Goal: Information Seeking & Learning: Learn about a topic

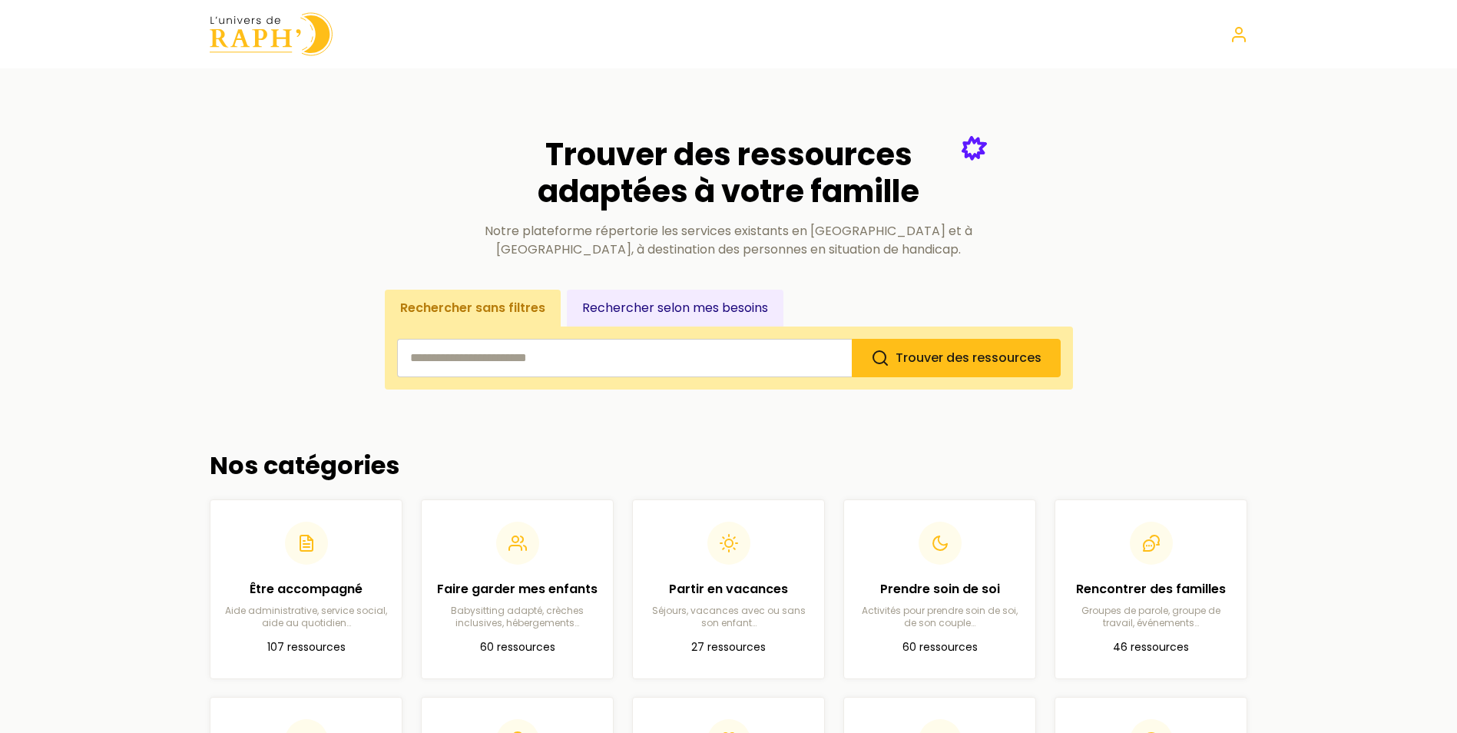
click at [704, 310] on button "Rechercher selon mes besoins" at bounding box center [675, 308] width 217 height 37
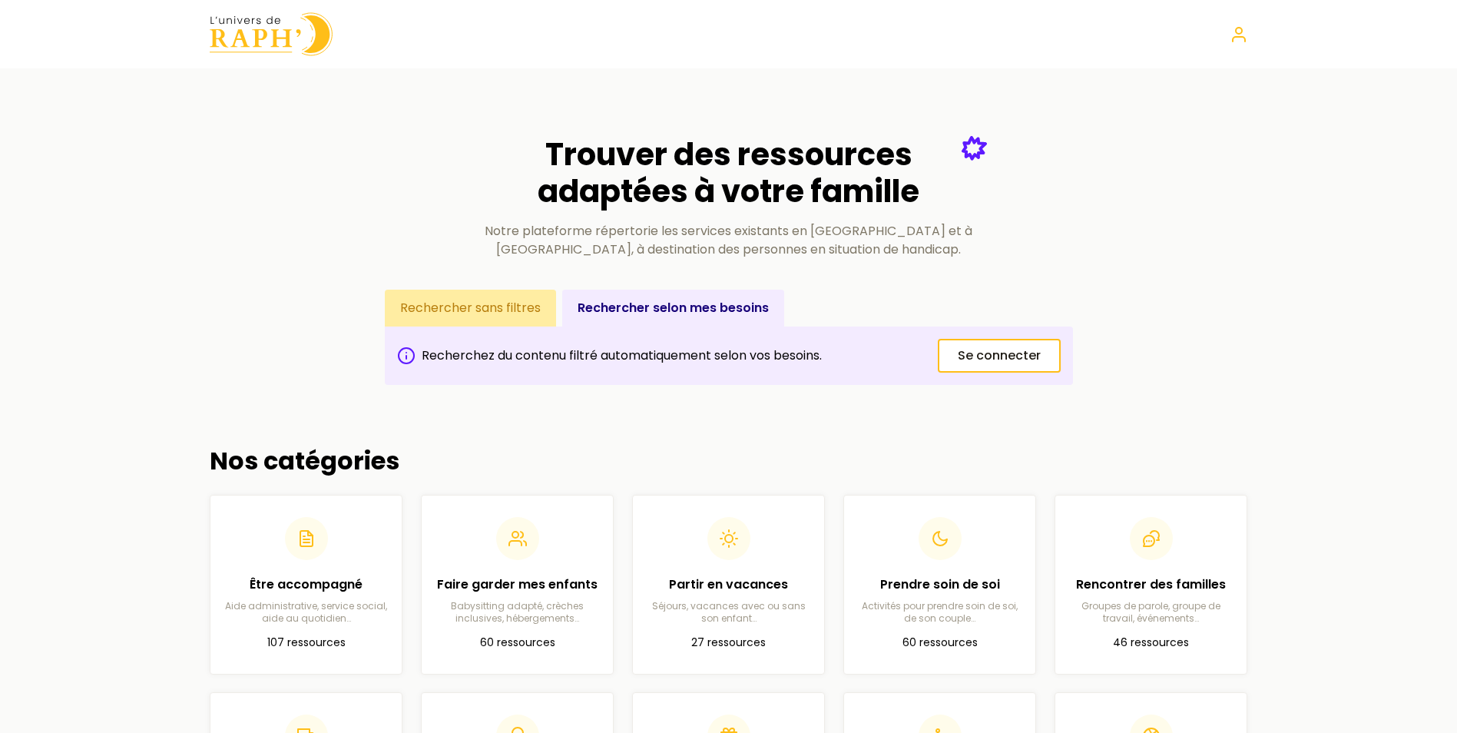
click at [482, 317] on button "Rechercher sans filtres" at bounding box center [470, 308] width 171 height 37
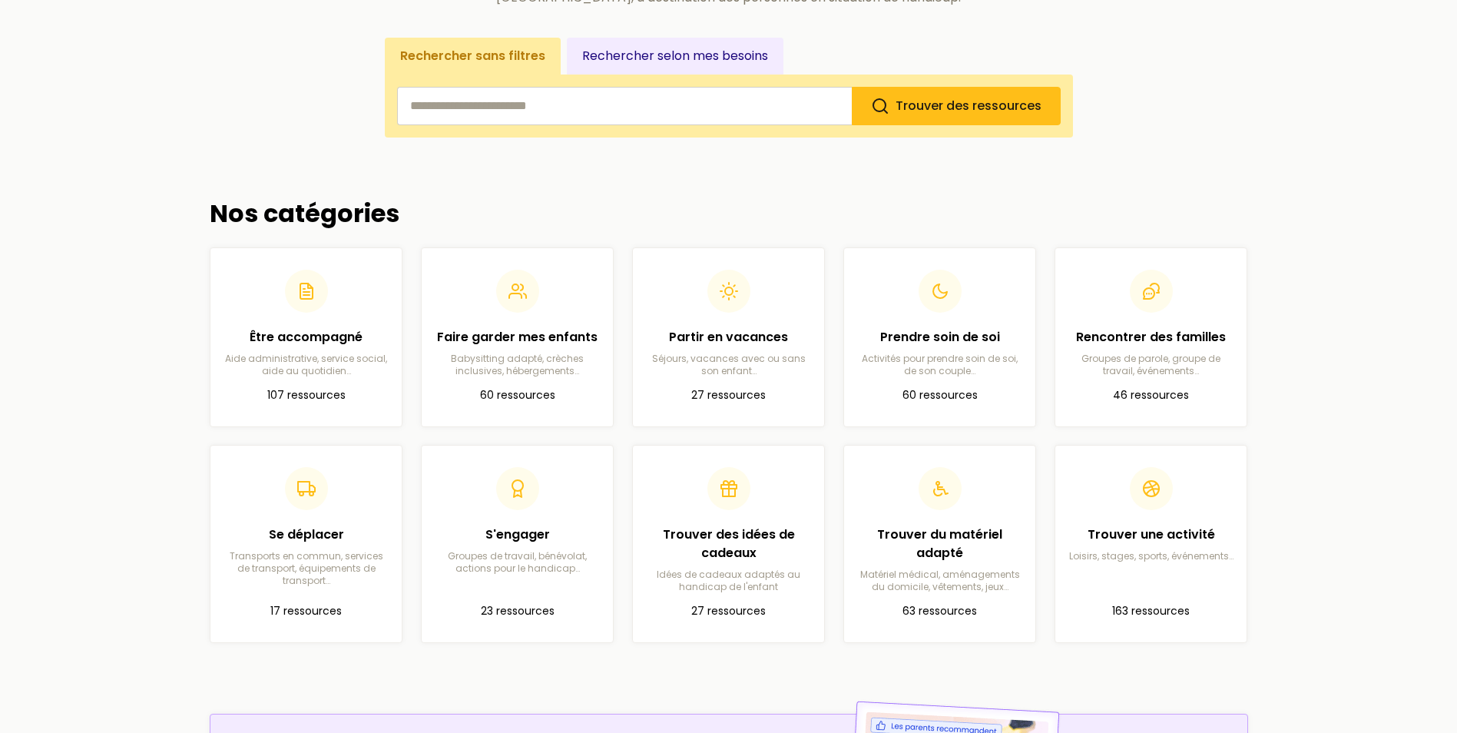
scroll to position [307, 0]
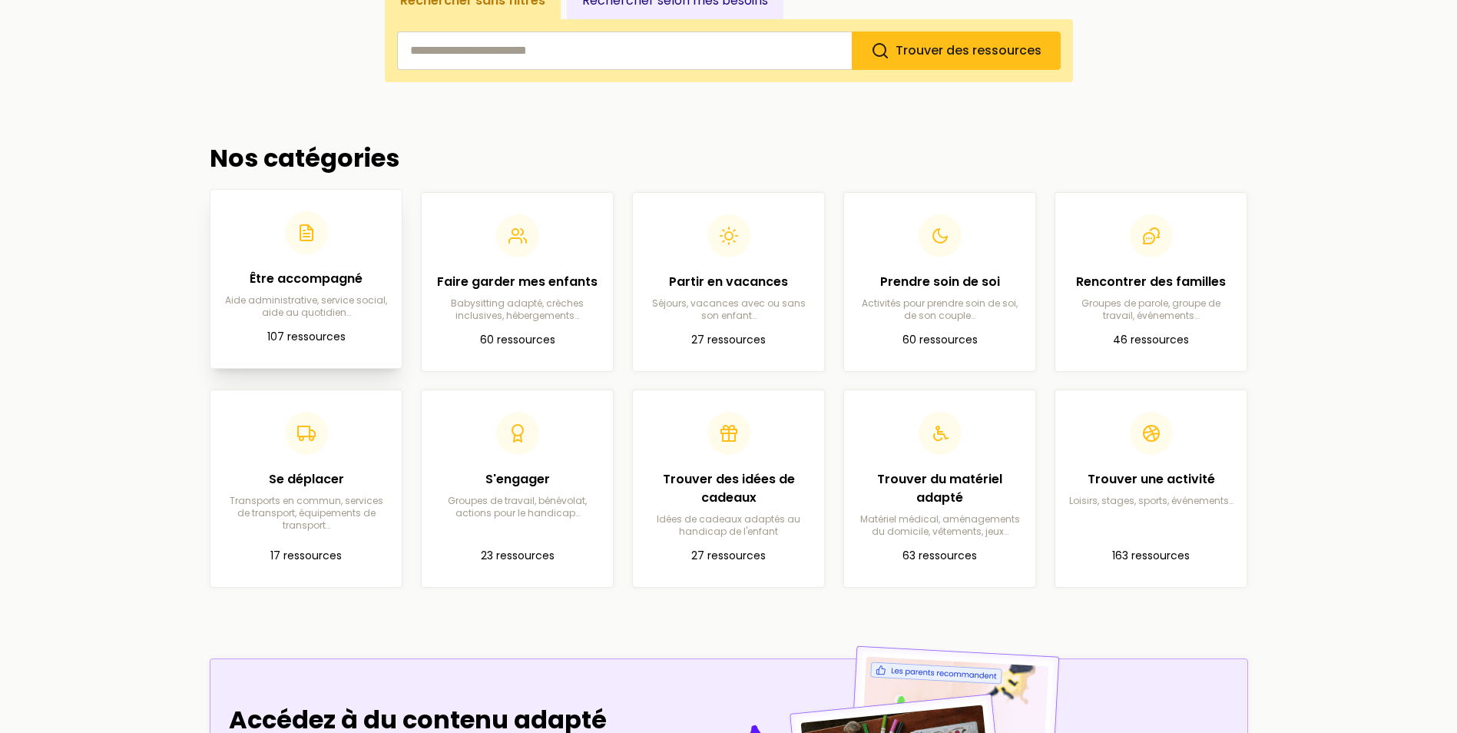
click at [331, 319] on article "Être accompagné Aide administrative, service social, aide au quotidien… 107 res…" at bounding box center [306, 279] width 167 height 154
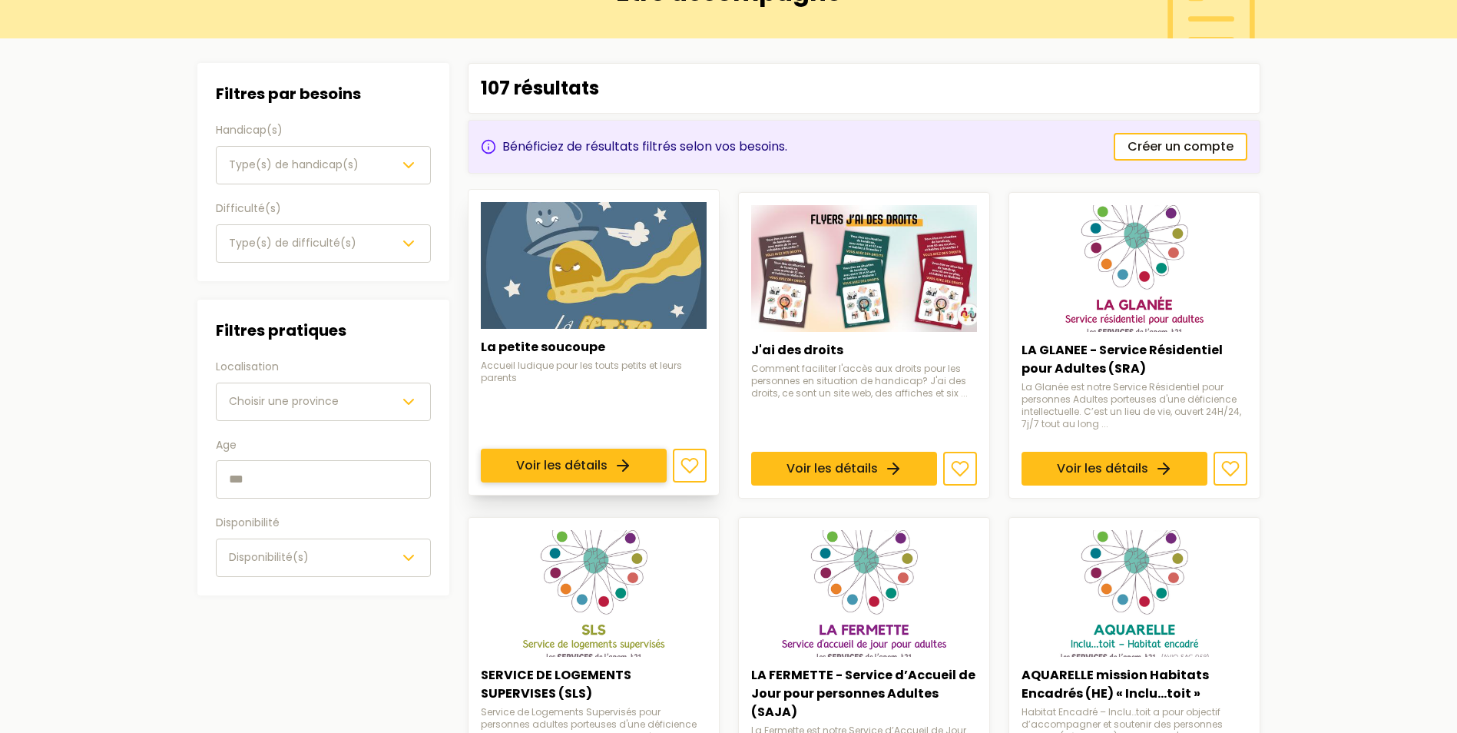
scroll to position [307, 0]
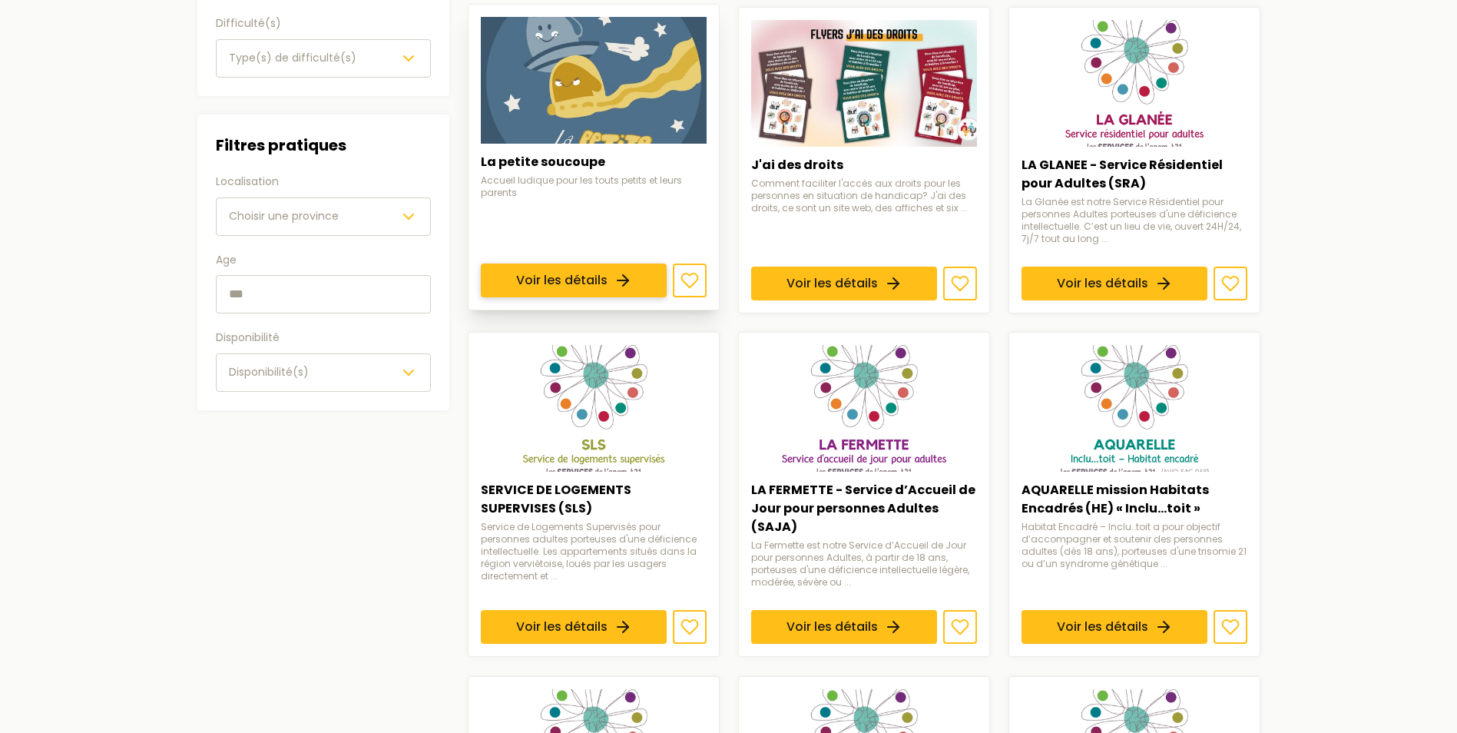
click at [637, 283] on link "Voir les détails" at bounding box center [574, 280] width 186 height 34
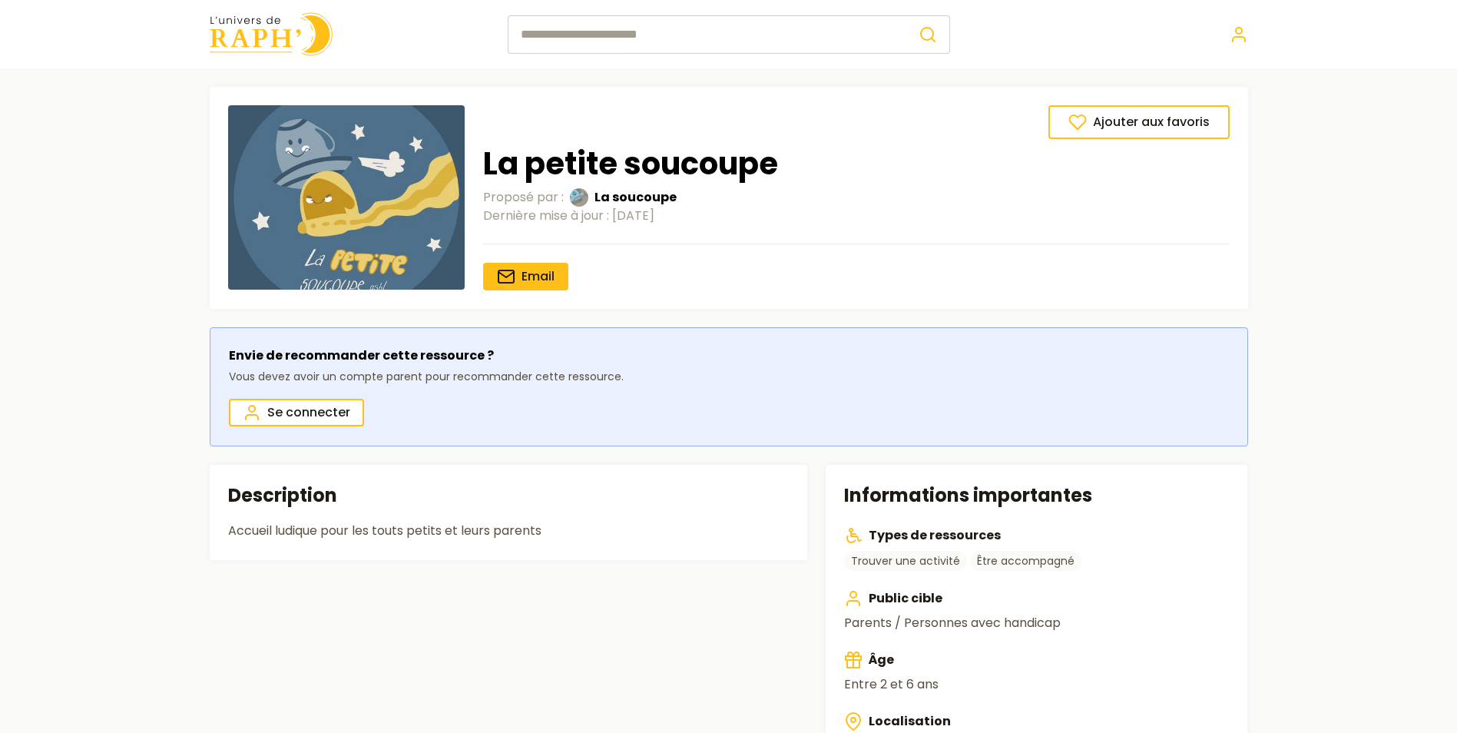
click at [312, 55] on img at bounding box center [271, 34] width 123 height 44
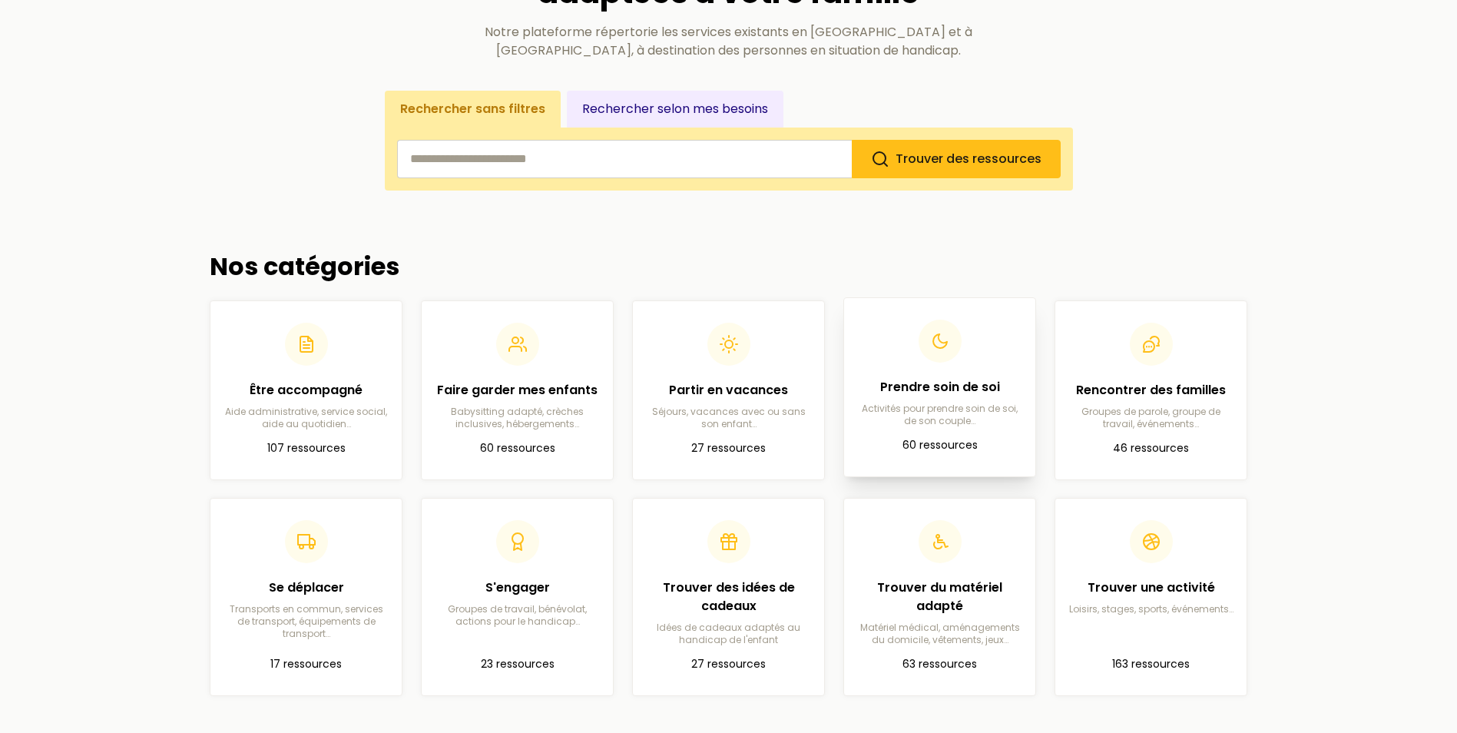
scroll to position [307, 0]
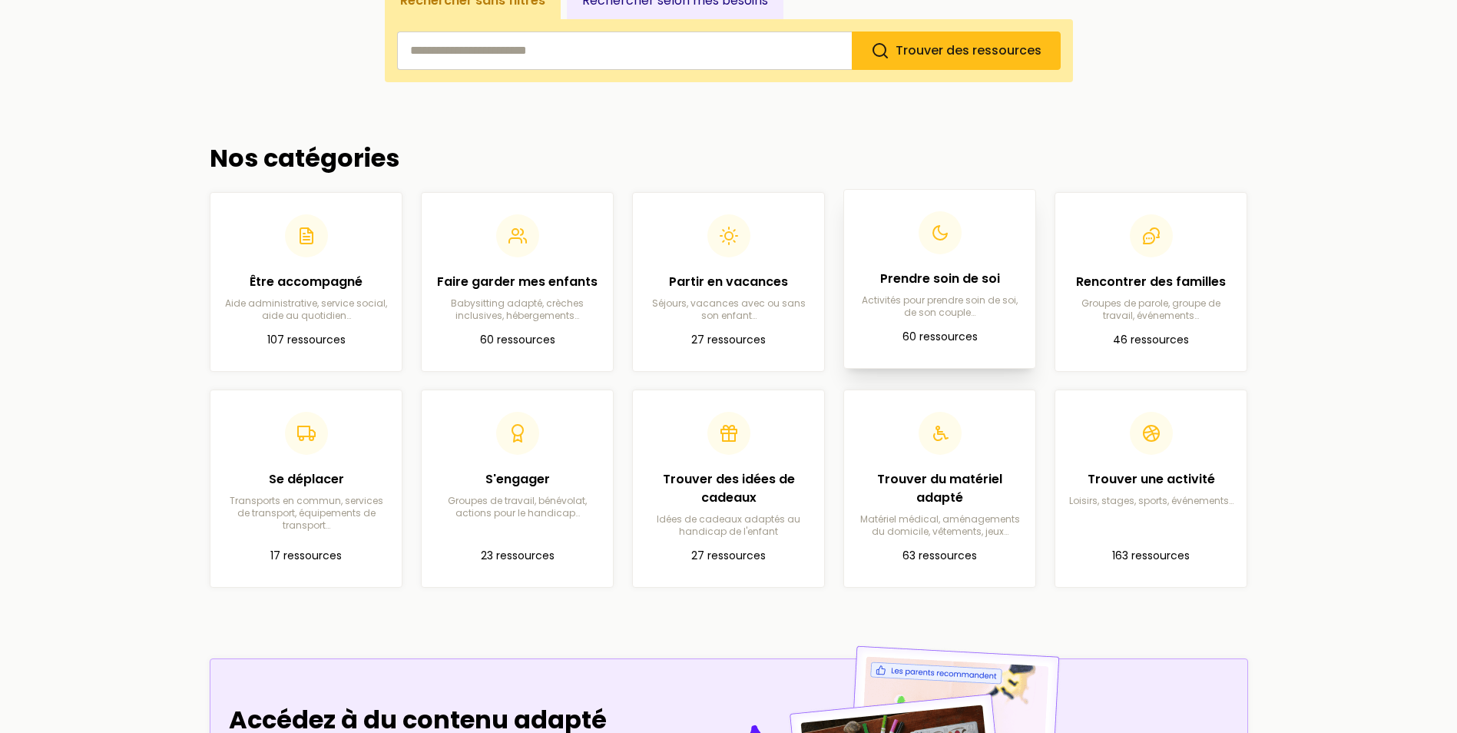
click at [928, 333] on p "60 ressources" at bounding box center [939, 337] width 167 height 18
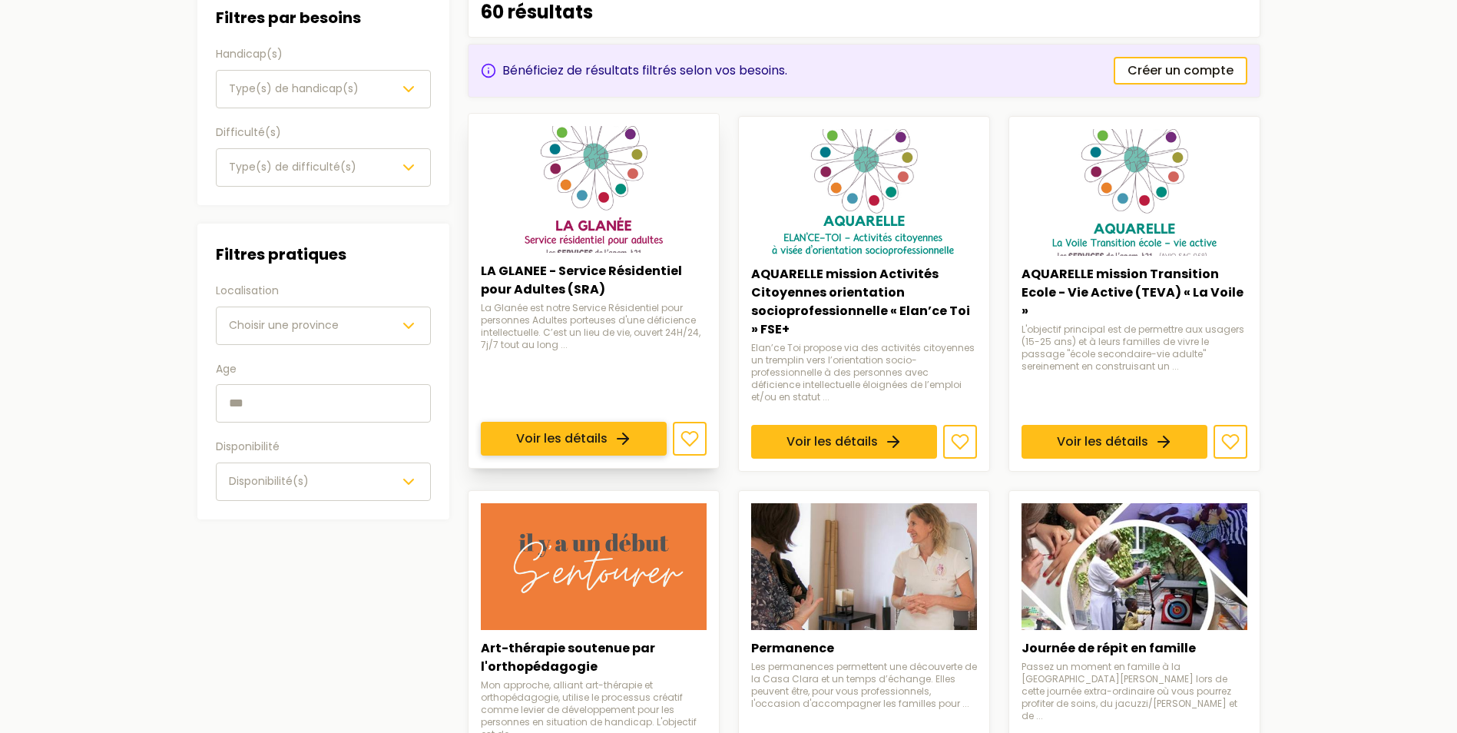
scroll to position [230, 0]
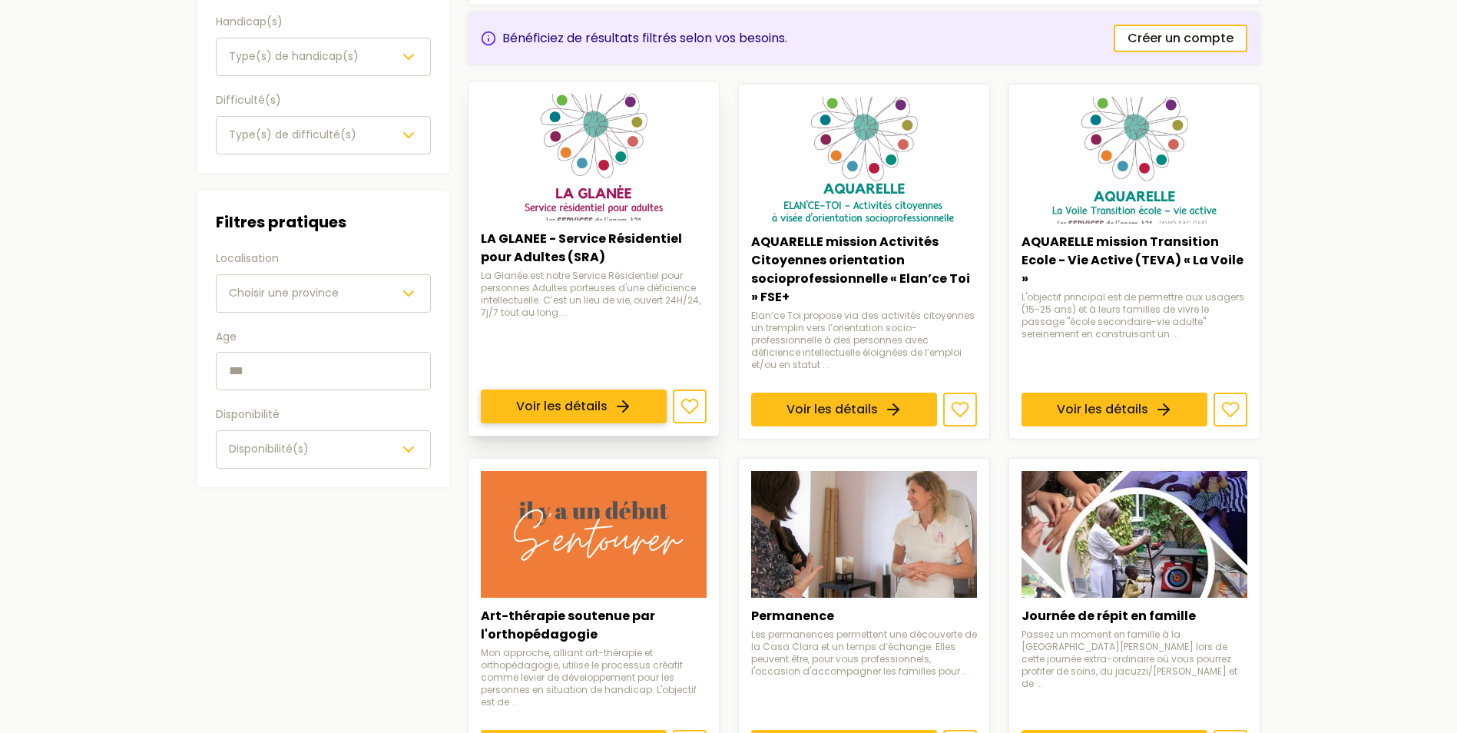
click at [626, 393] on link "Voir les détails" at bounding box center [574, 406] width 186 height 34
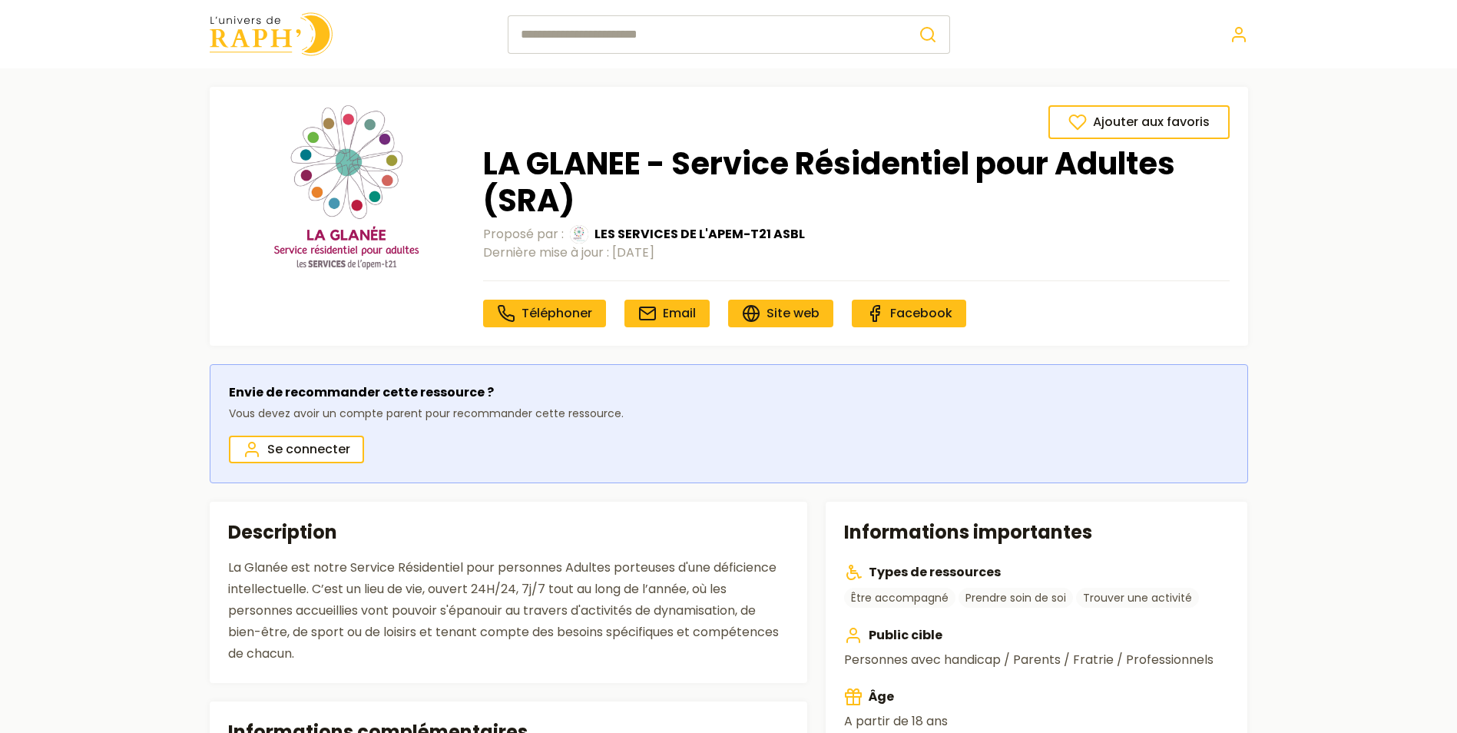
click at [237, 40] on img at bounding box center [271, 34] width 123 height 44
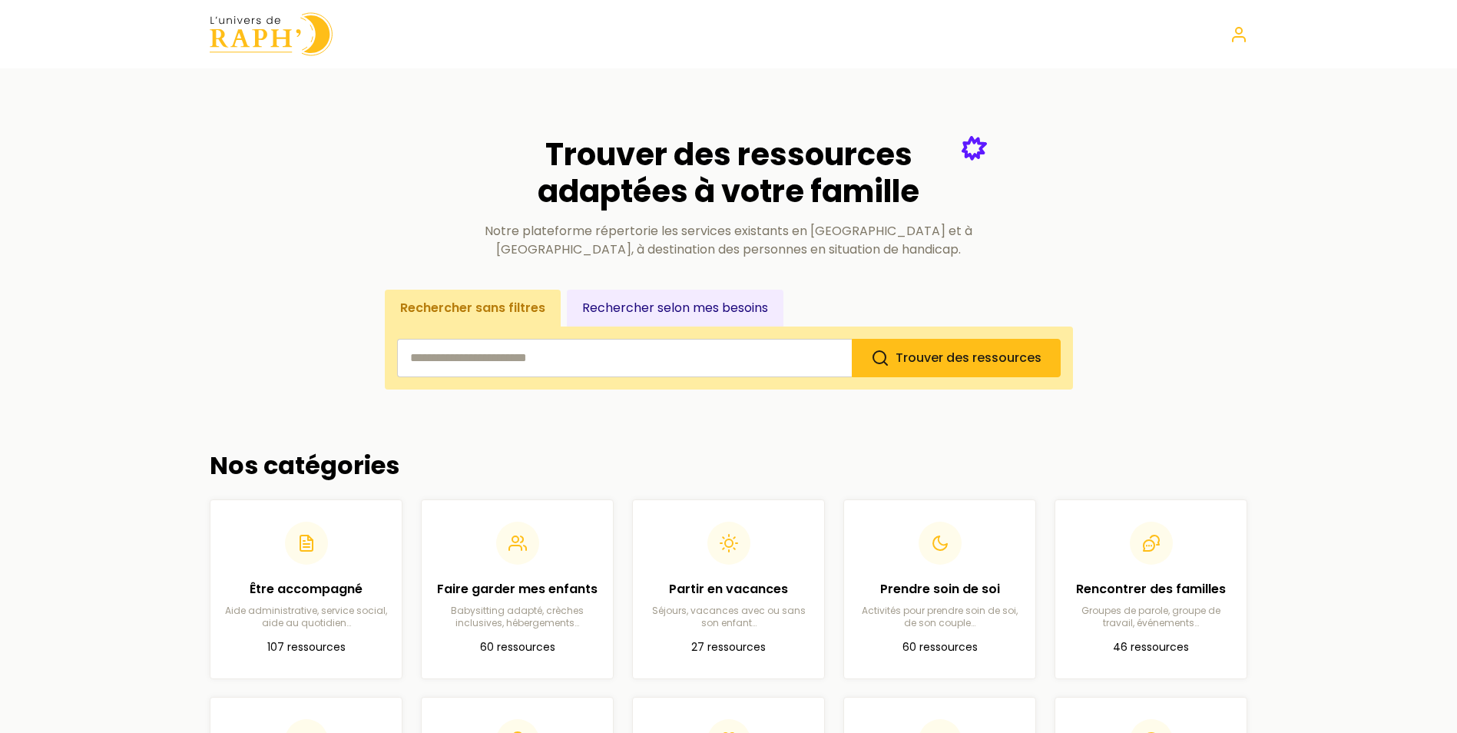
click at [173, 253] on main "Trouver des ressources adaptées à votre famille Notre plateforme répertorie les…" at bounding box center [728, 672] width 1457 height 1209
click at [135, 286] on main "Trouver des ressources adaptées à votre famille Notre plateforme répertorie les…" at bounding box center [728, 672] width 1457 height 1209
drag, startPoint x: 135, startPoint y: 286, endPoint x: 363, endPoint y: 164, distance: 258.7
click at [363, 164] on section "Trouver des ressources adaptées à votre famille Notre plateforme répertorie les…" at bounding box center [729, 244] width 1038 height 290
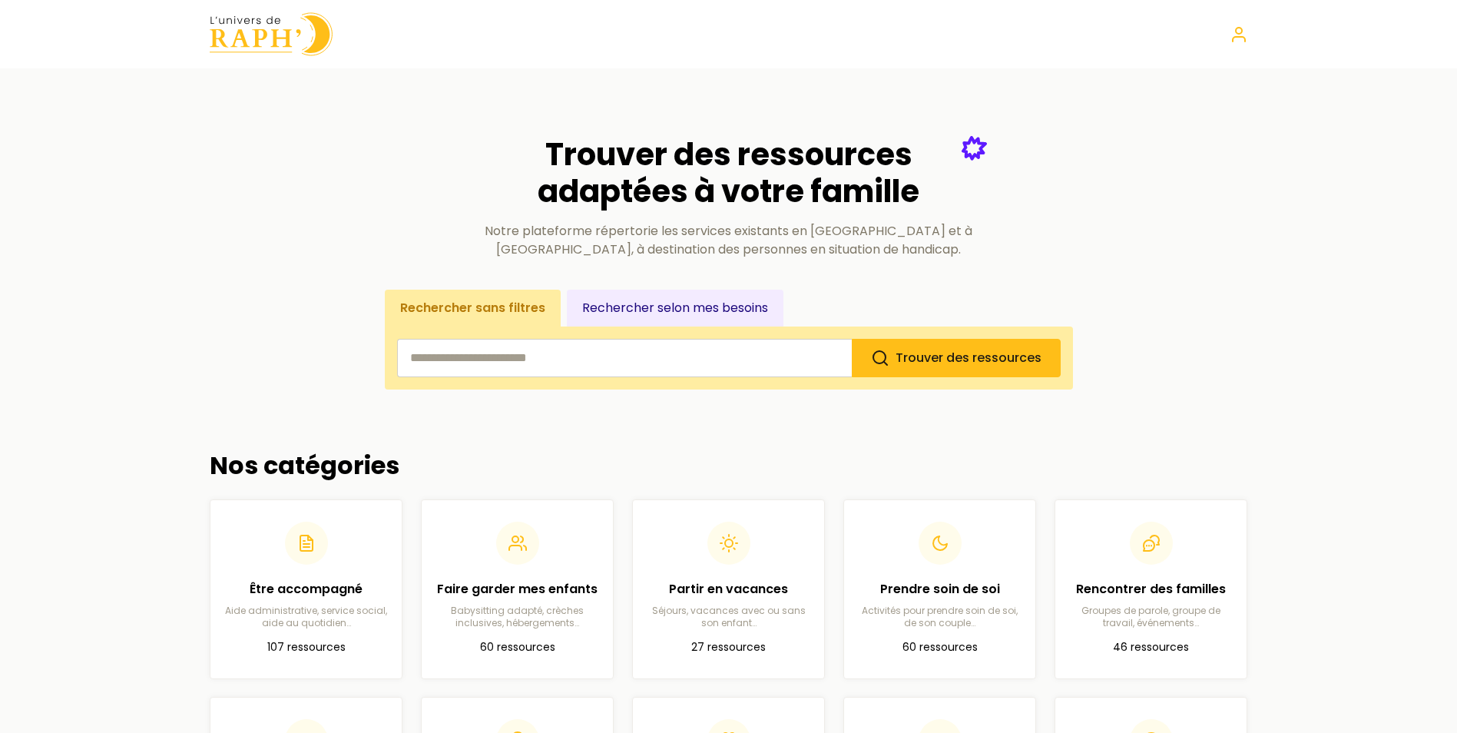
click at [257, 36] on img at bounding box center [271, 34] width 123 height 44
click at [259, 42] on img at bounding box center [271, 34] width 123 height 44
